Goal: Task Accomplishment & Management: Manage account settings

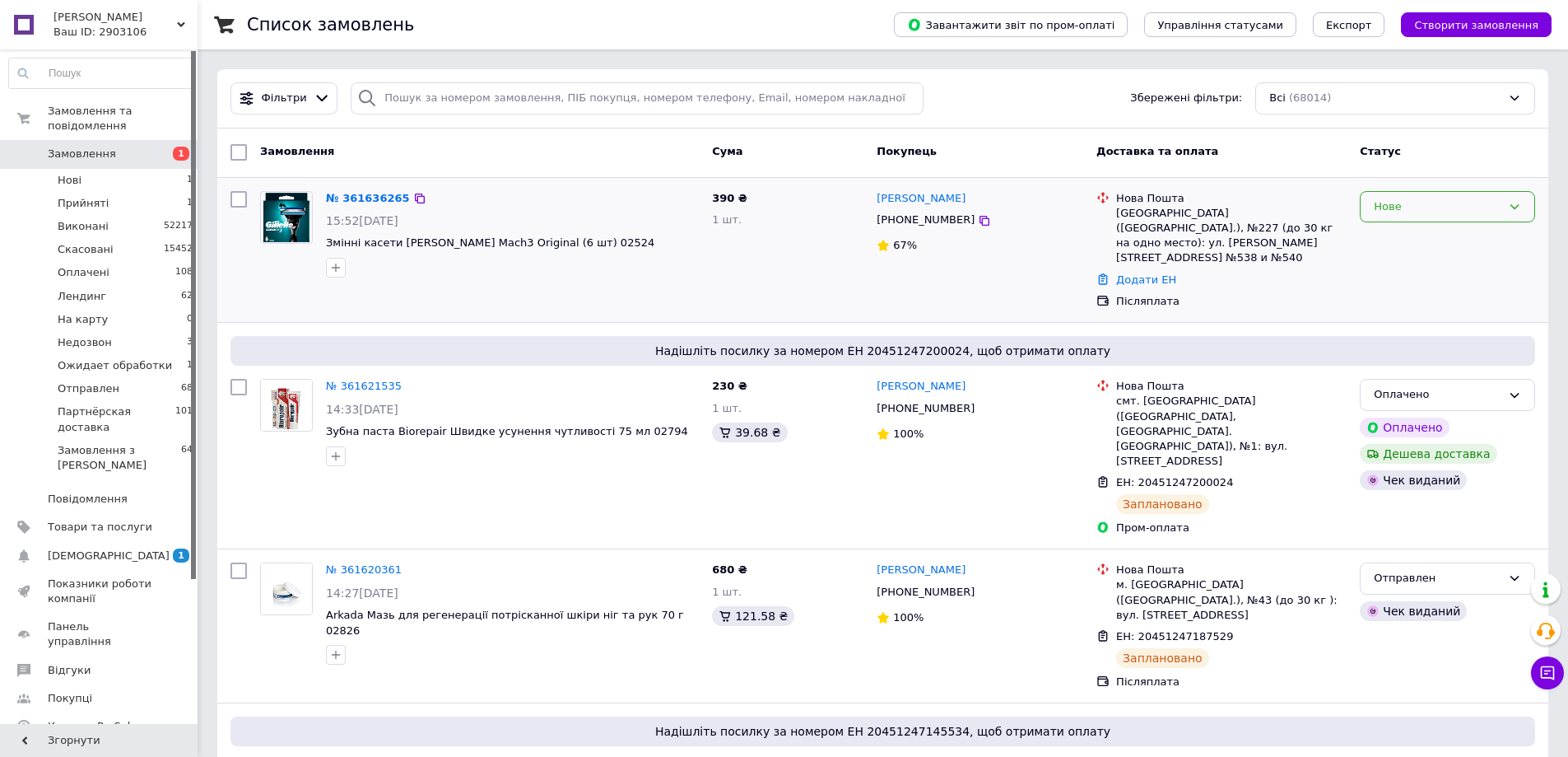
click at [1396, 212] on div "Нове" at bounding box center [1437, 206] width 128 height 17
click at [1387, 234] on li "Прийнято" at bounding box center [1447, 240] width 174 height 31
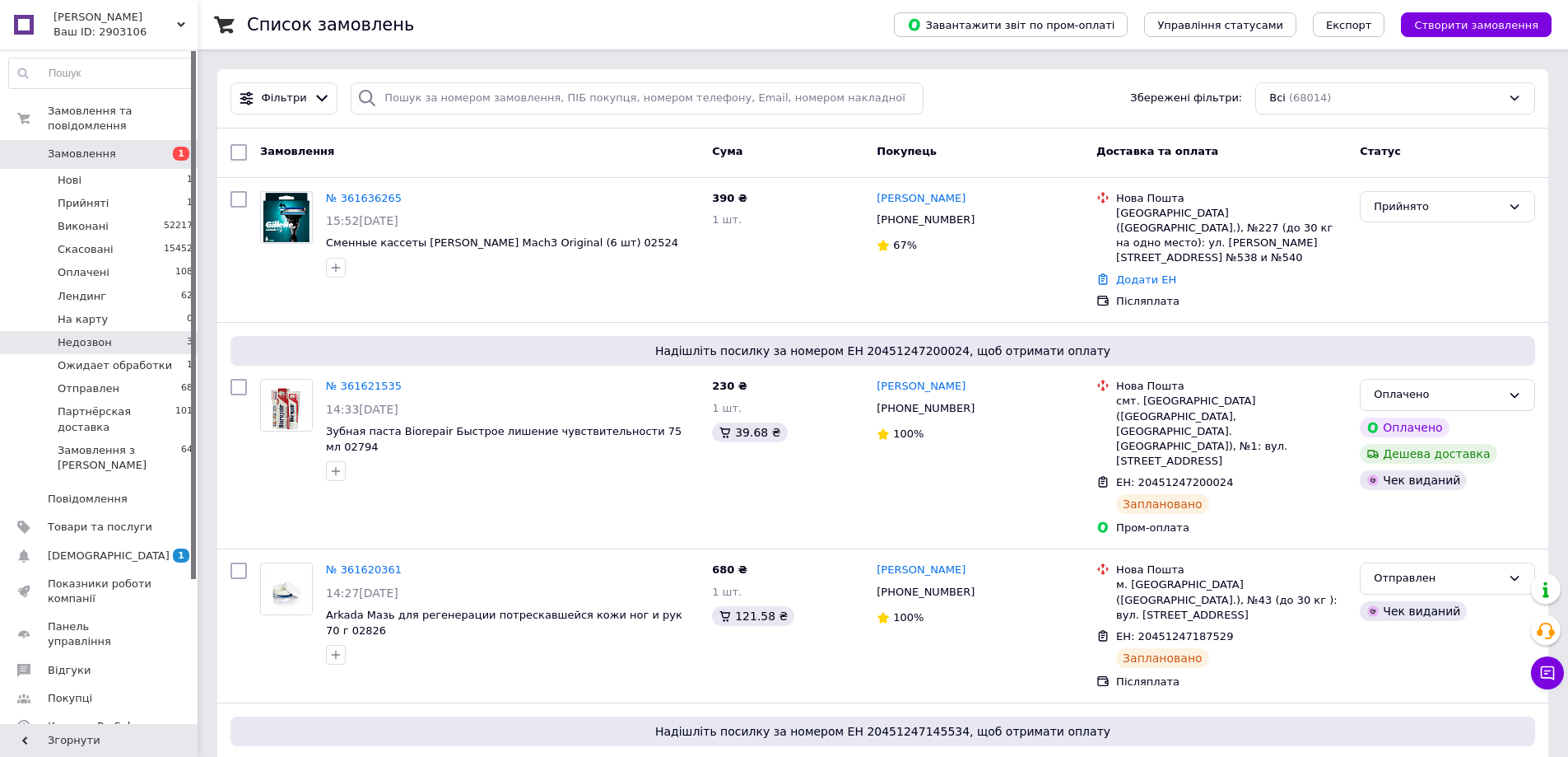
click at [115, 331] on li "Недозвон 3" at bounding box center [101, 342] width 202 height 23
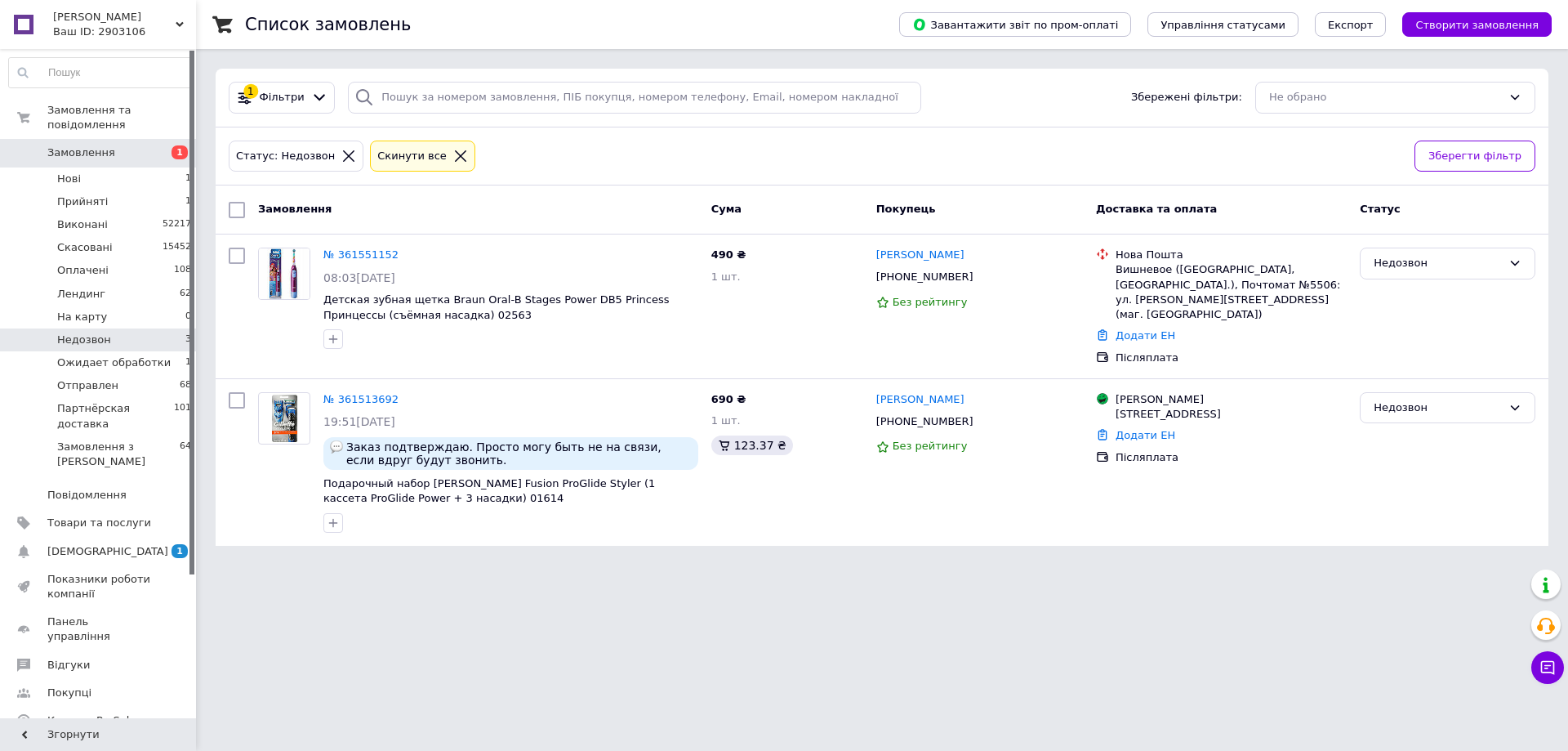
click at [558, 226] on div "Замовлення Cума Покупець Доставка та оплата Статус" at bounding box center [882, 210] width 1333 height 49
click at [455, 156] on icon at bounding box center [461, 156] width 12 height 12
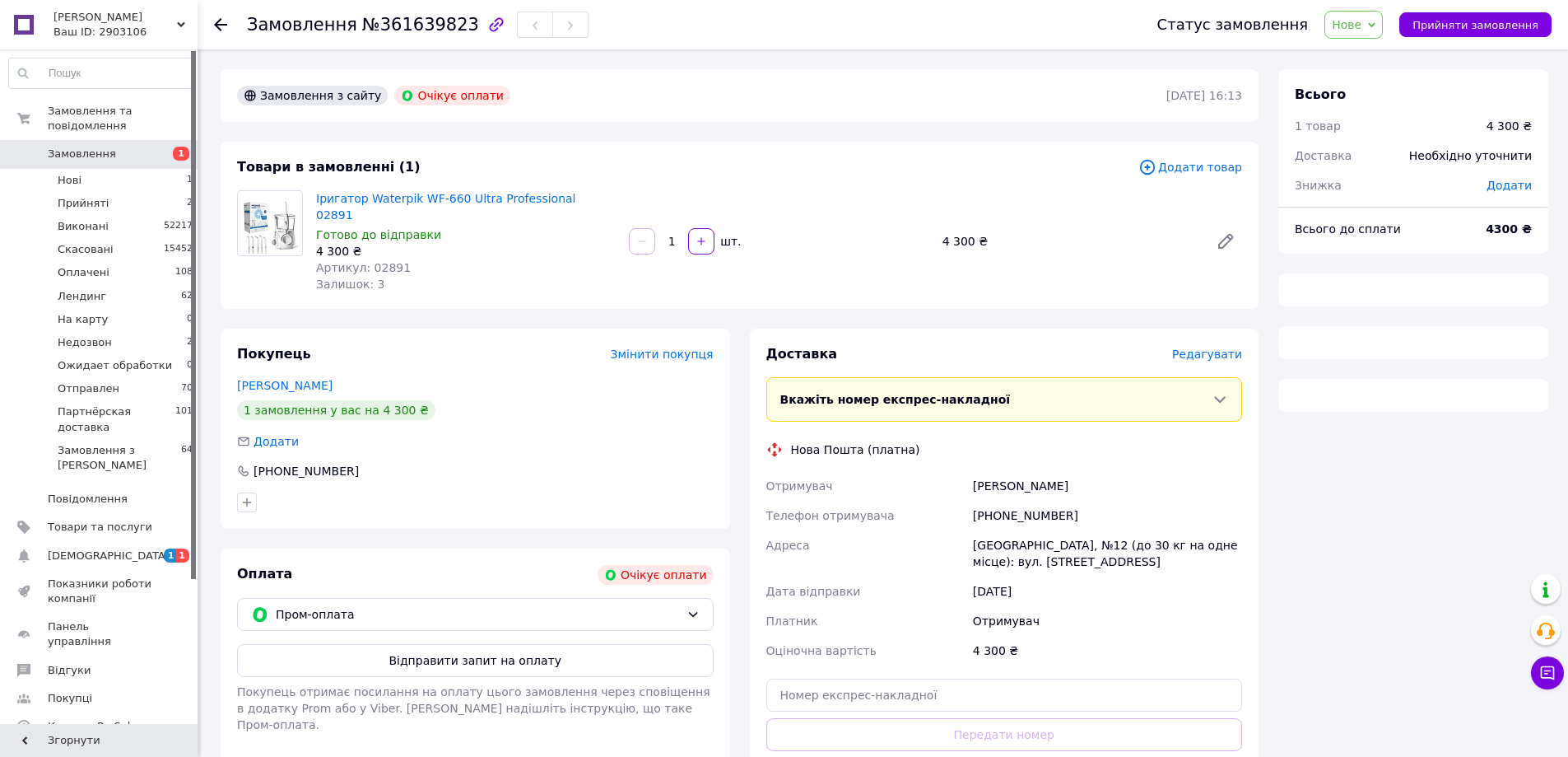
click at [1362, 28] on span "Нове" at bounding box center [1347, 24] width 30 height 13
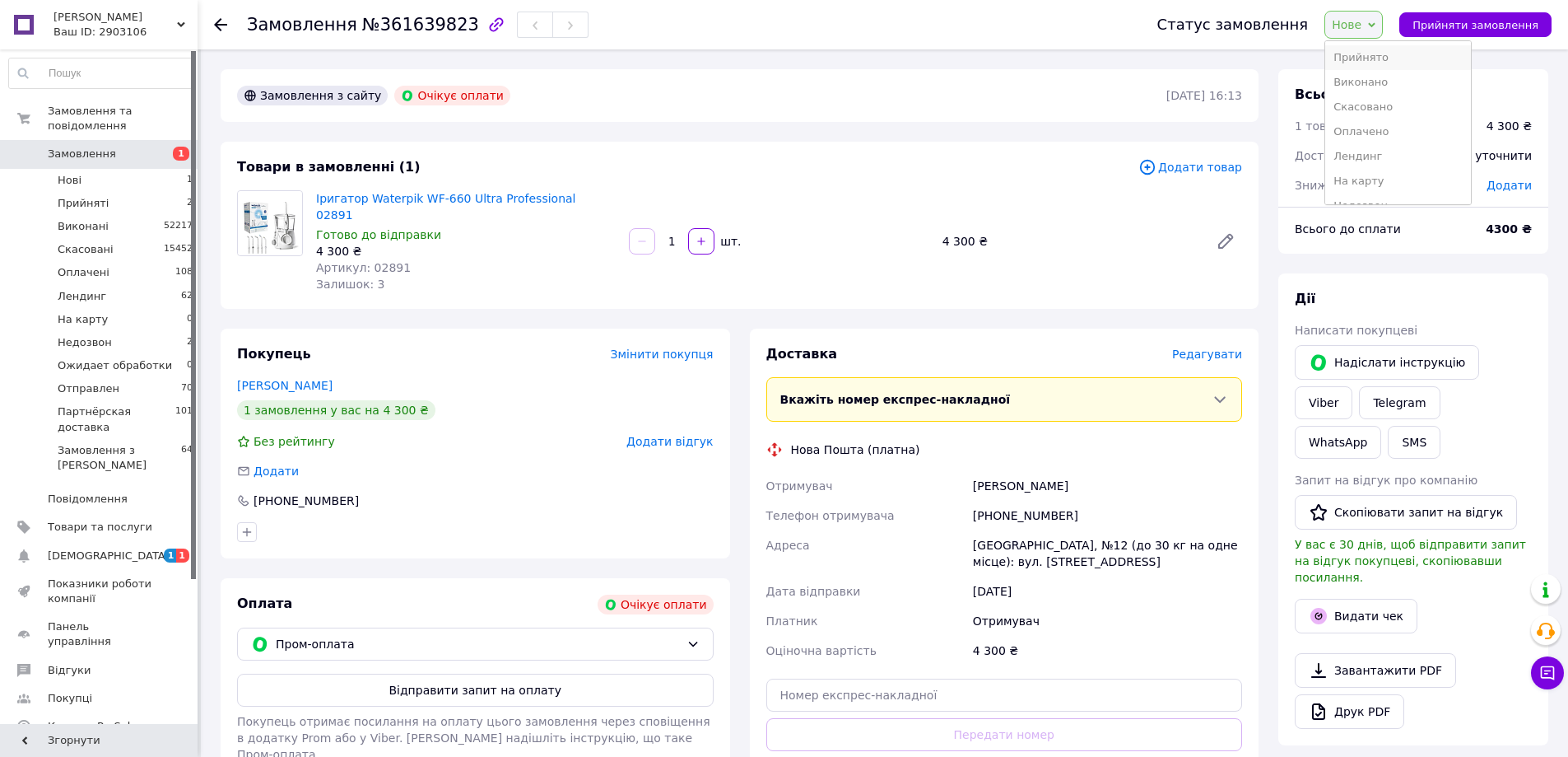
click at [1376, 50] on li "Прийнято" at bounding box center [1397, 58] width 145 height 25
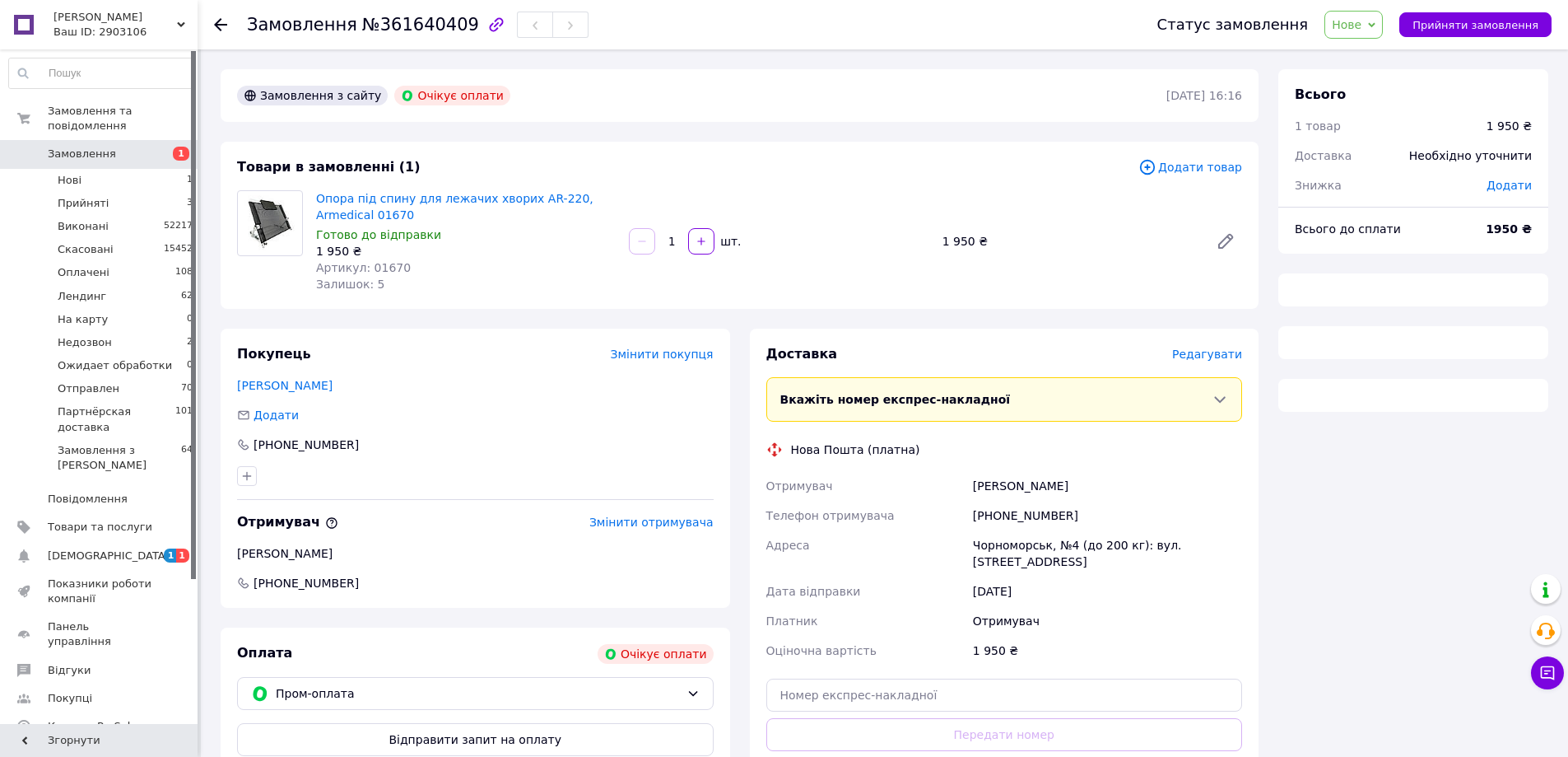
click at [1362, 30] on span "Нове" at bounding box center [1347, 24] width 30 height 13
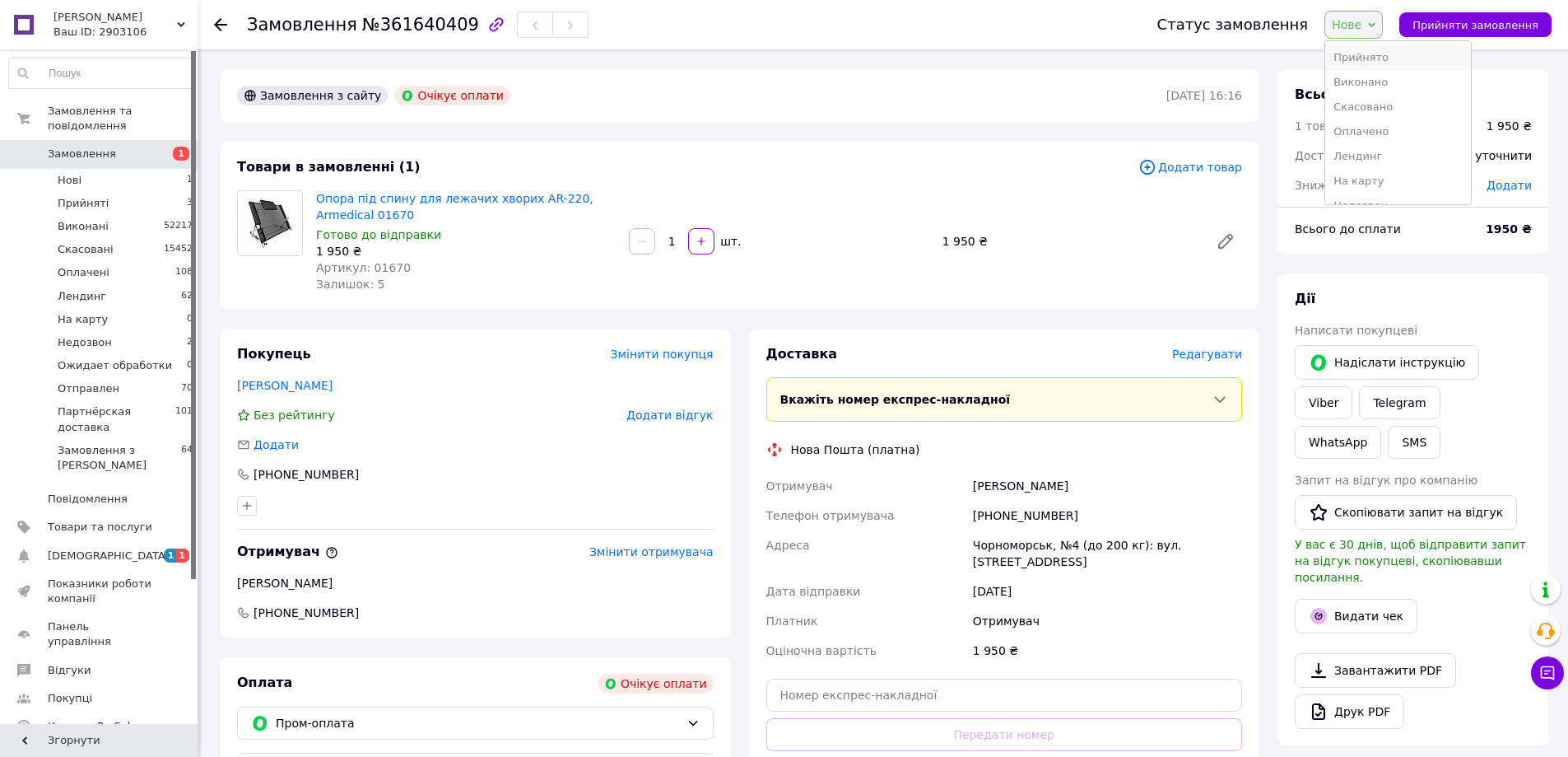
click at [1371, 51] on li "Прийнято" at bounding box center [1397, 58] width 145 height 25
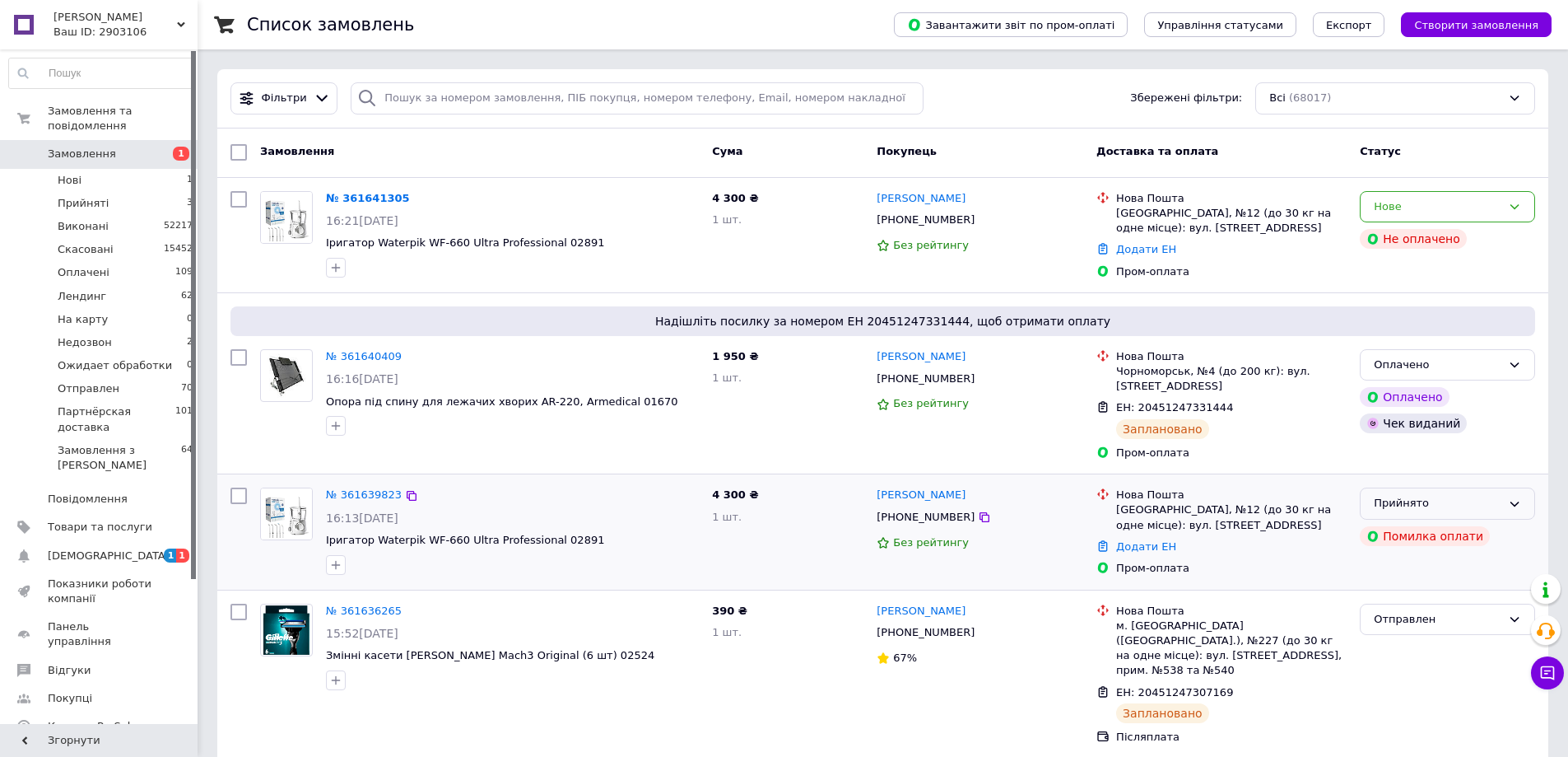
click at [1519, 502] on icon at bounding box center [1513, 503] width 13 height 13
click at [1401, 565] on li "Скасовано" at bounding box center [1447, 568] width 174 height 31
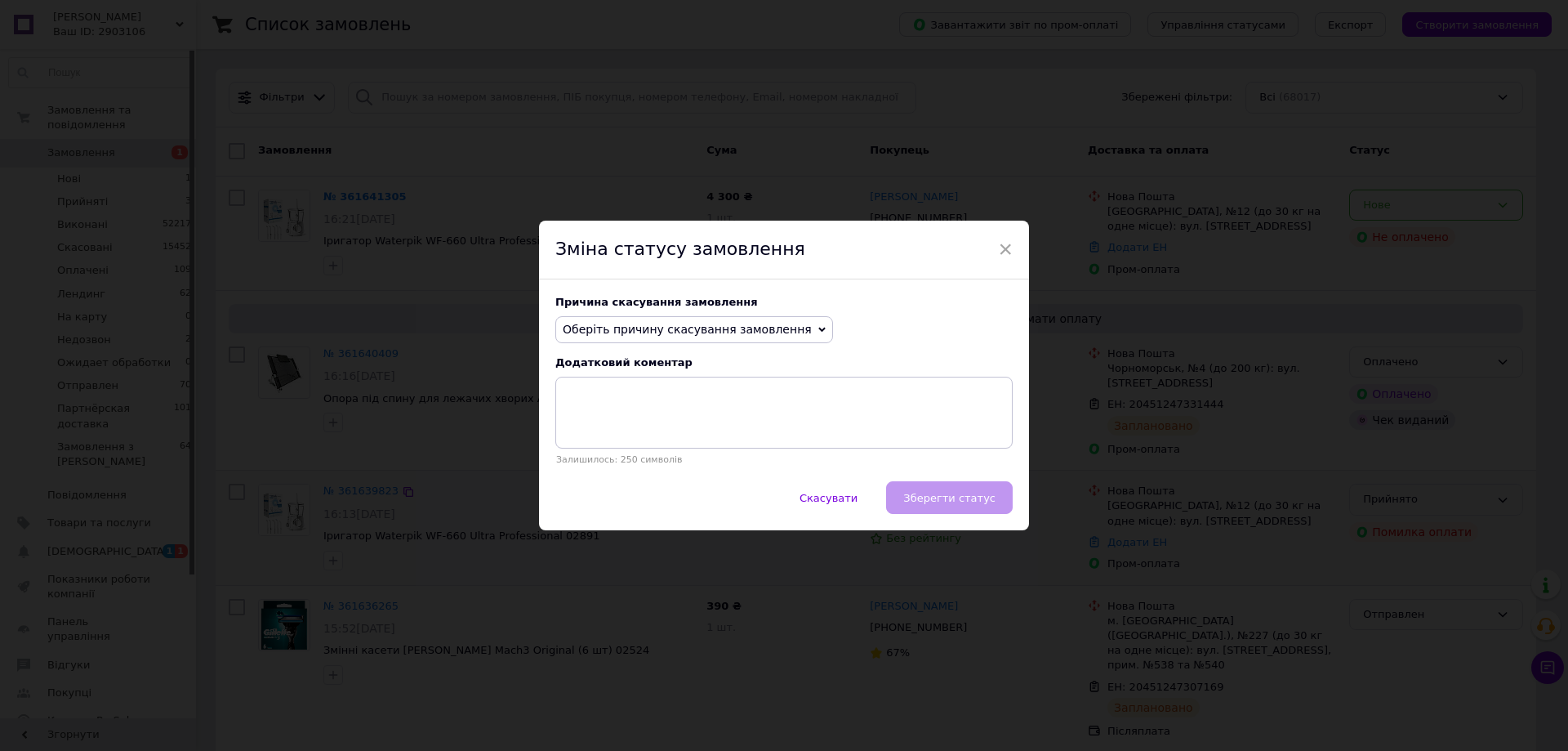
click at [778, 329] on span "Оберіть причину скасування замовлення" at bounding box center [694, 330] width 278 height 28
click at [603, 448] on li "Замовлення-дублікат" at bounding box center [694, 453] width 277 height 23
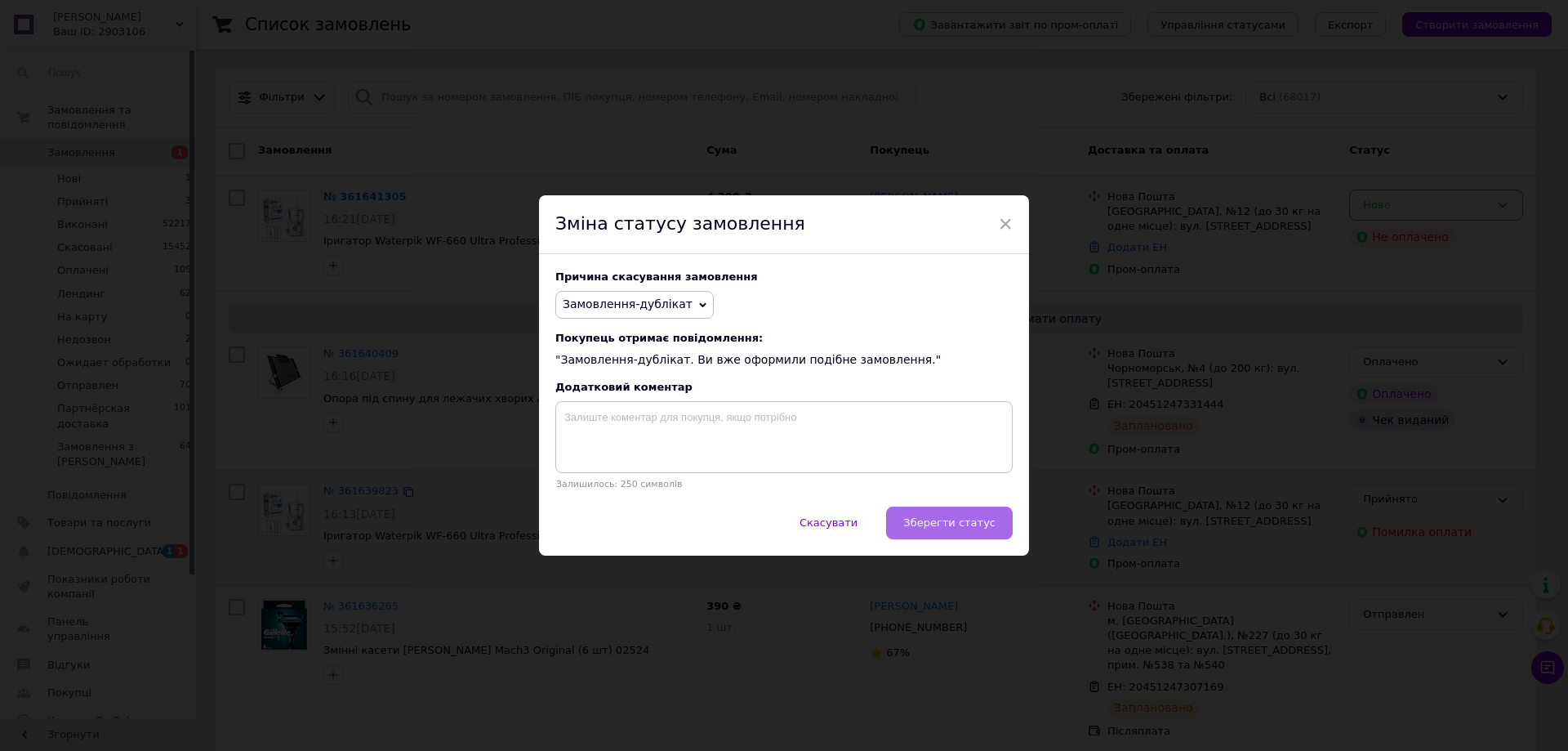
click at [954, 521] on span "Зберегти статус" at bounding box center [950, 523] width 93 height 12
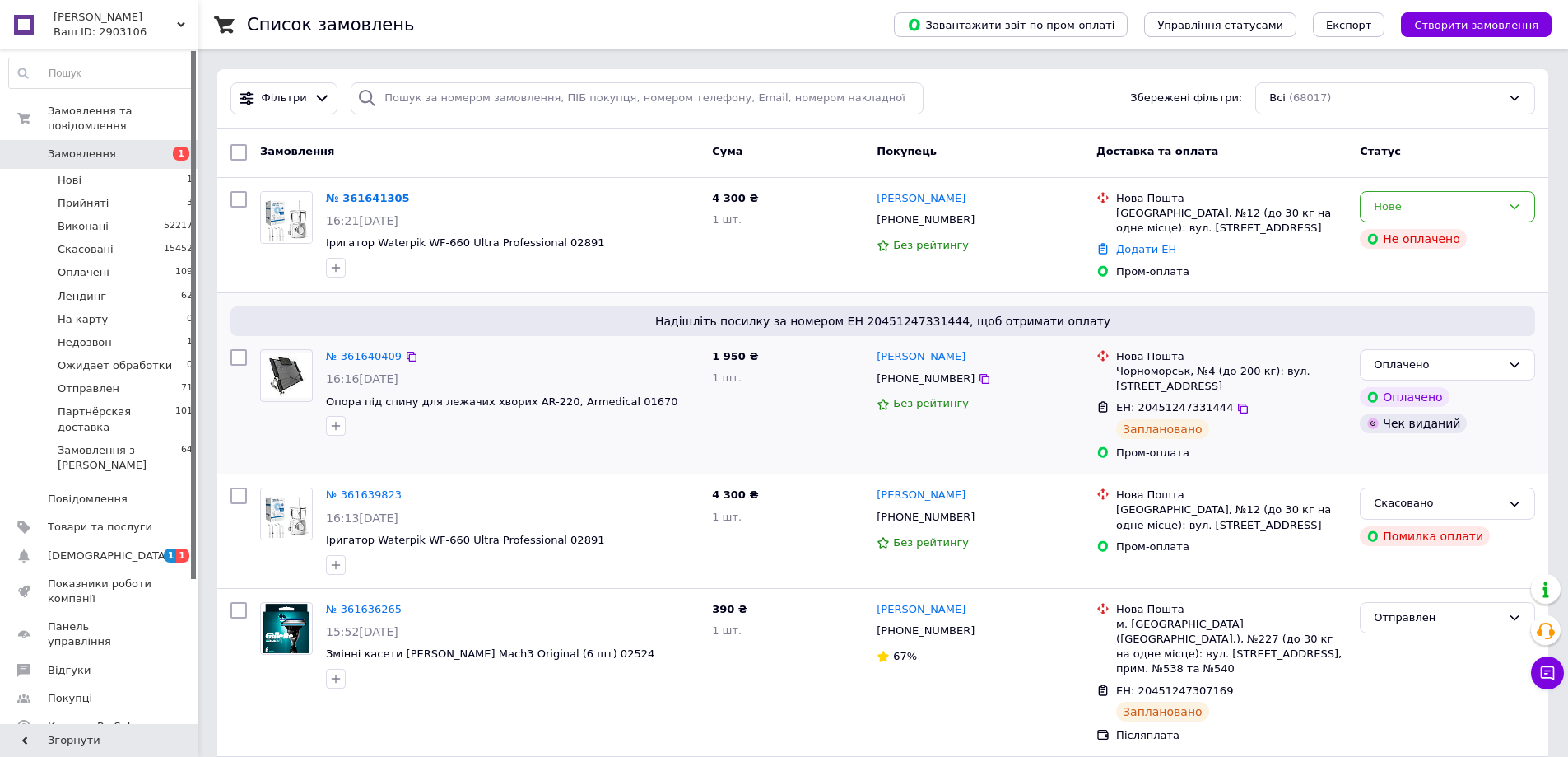
scroll to position [82, 0]
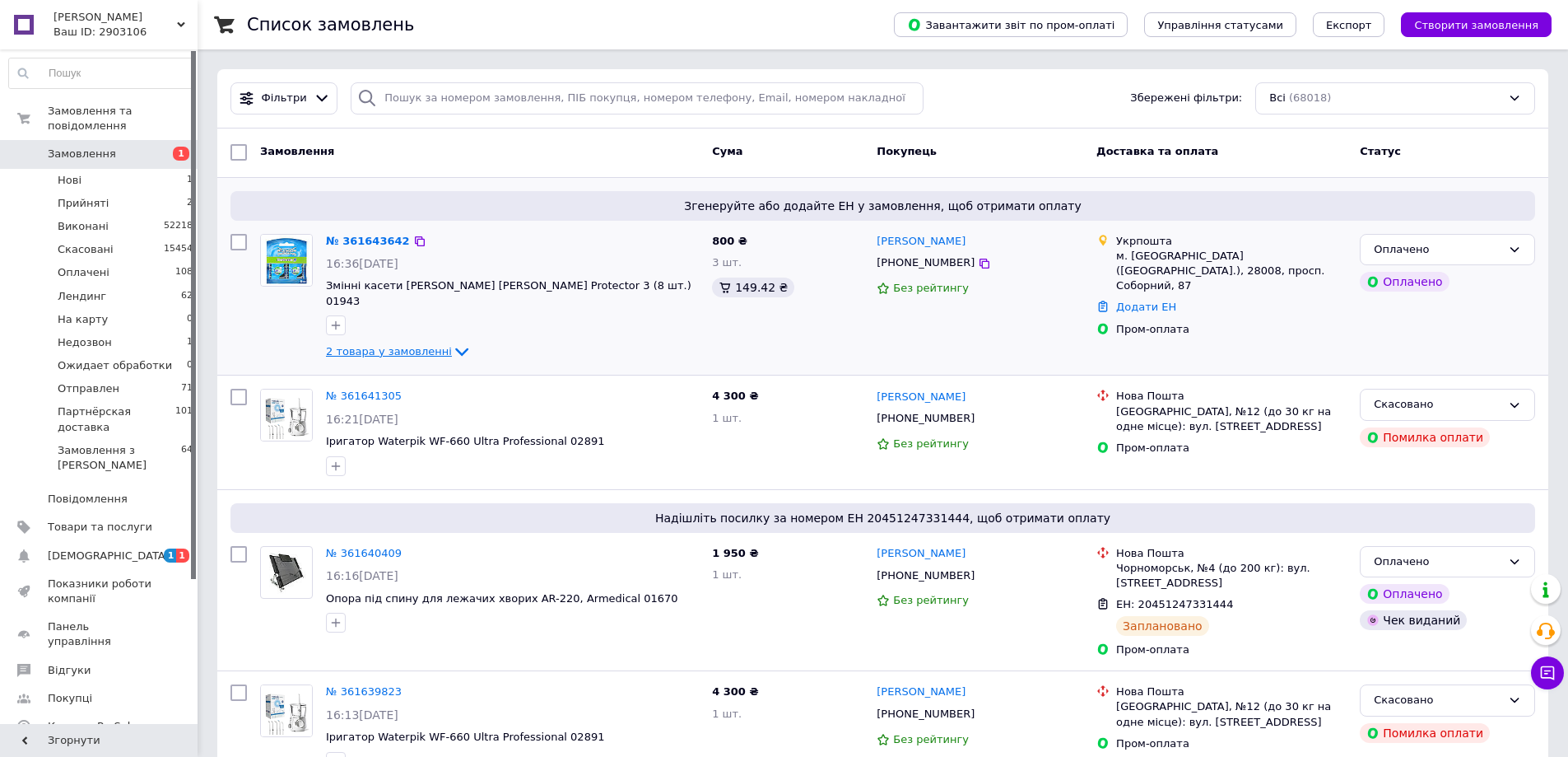
click at [452, 341] on icon at bounding box center [462, 351] width 20 height 20
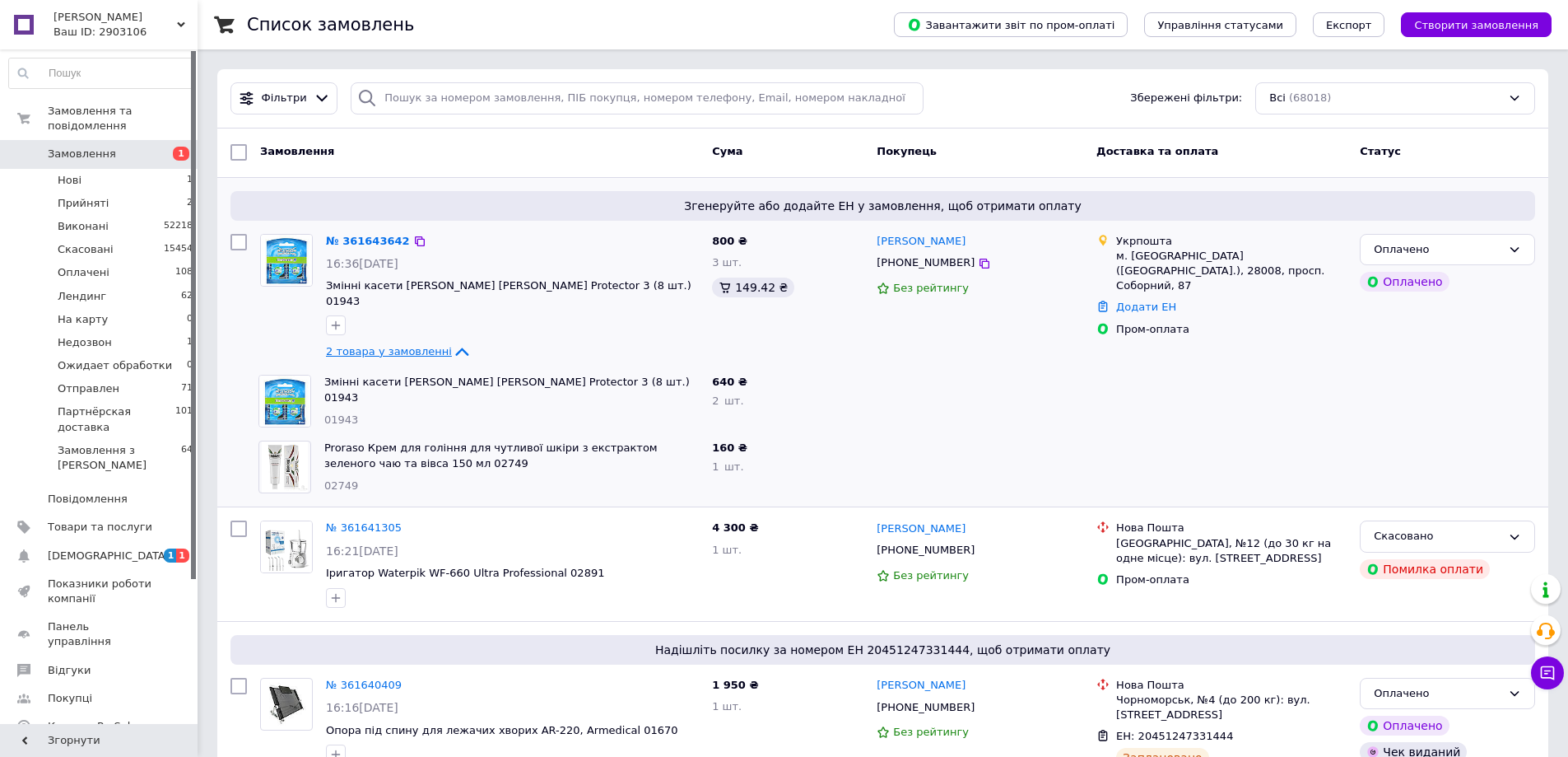
click at [455, 348] on icon at bounding box center [461, 352] width 13 height 8
